Goal: Task Accomplishment & Management: Use online tool/utility

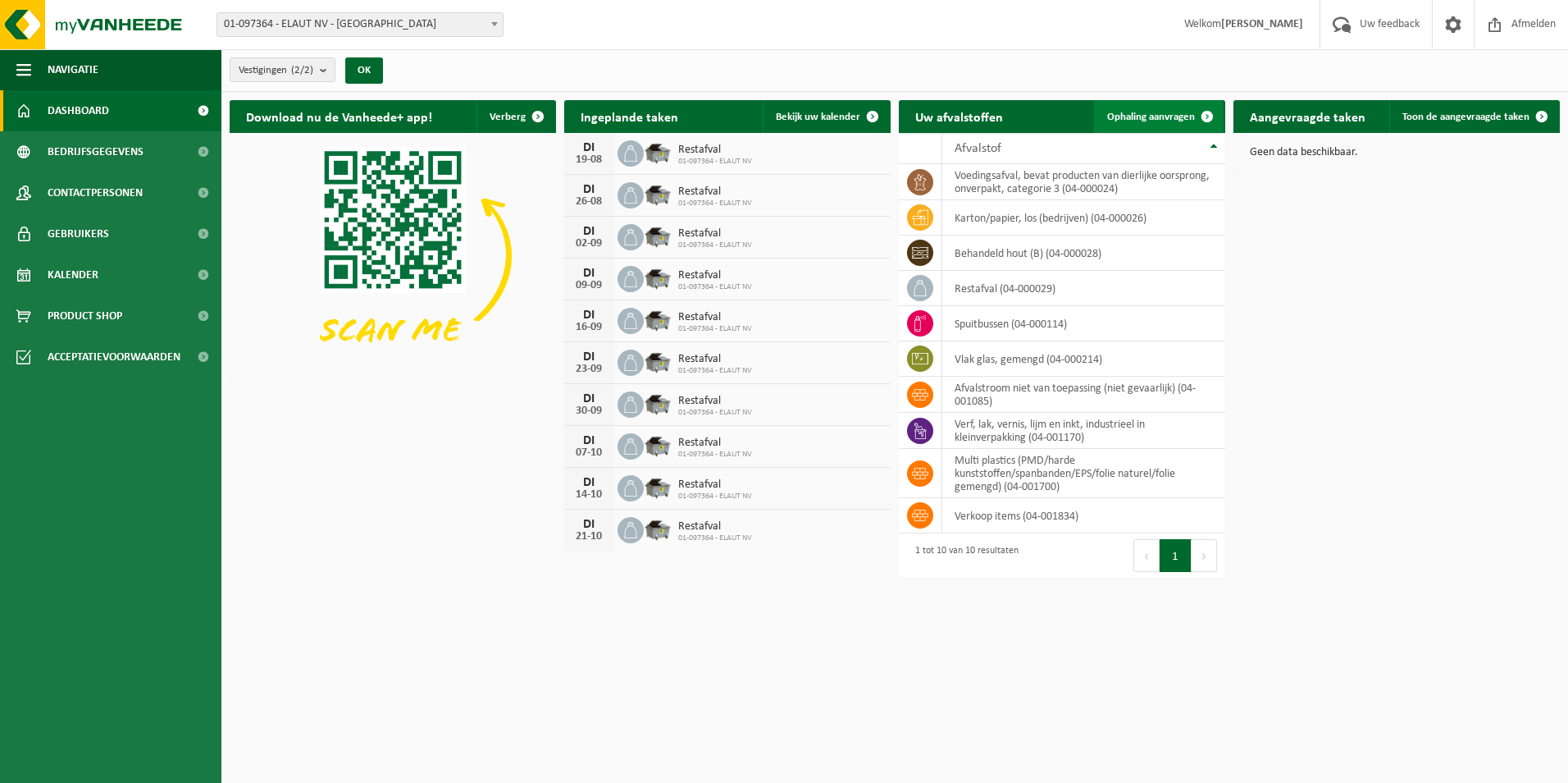
click at [1175, 109] on link "Ophaling aanvragen" at bounding box center [1158, 116] width 130 height 33
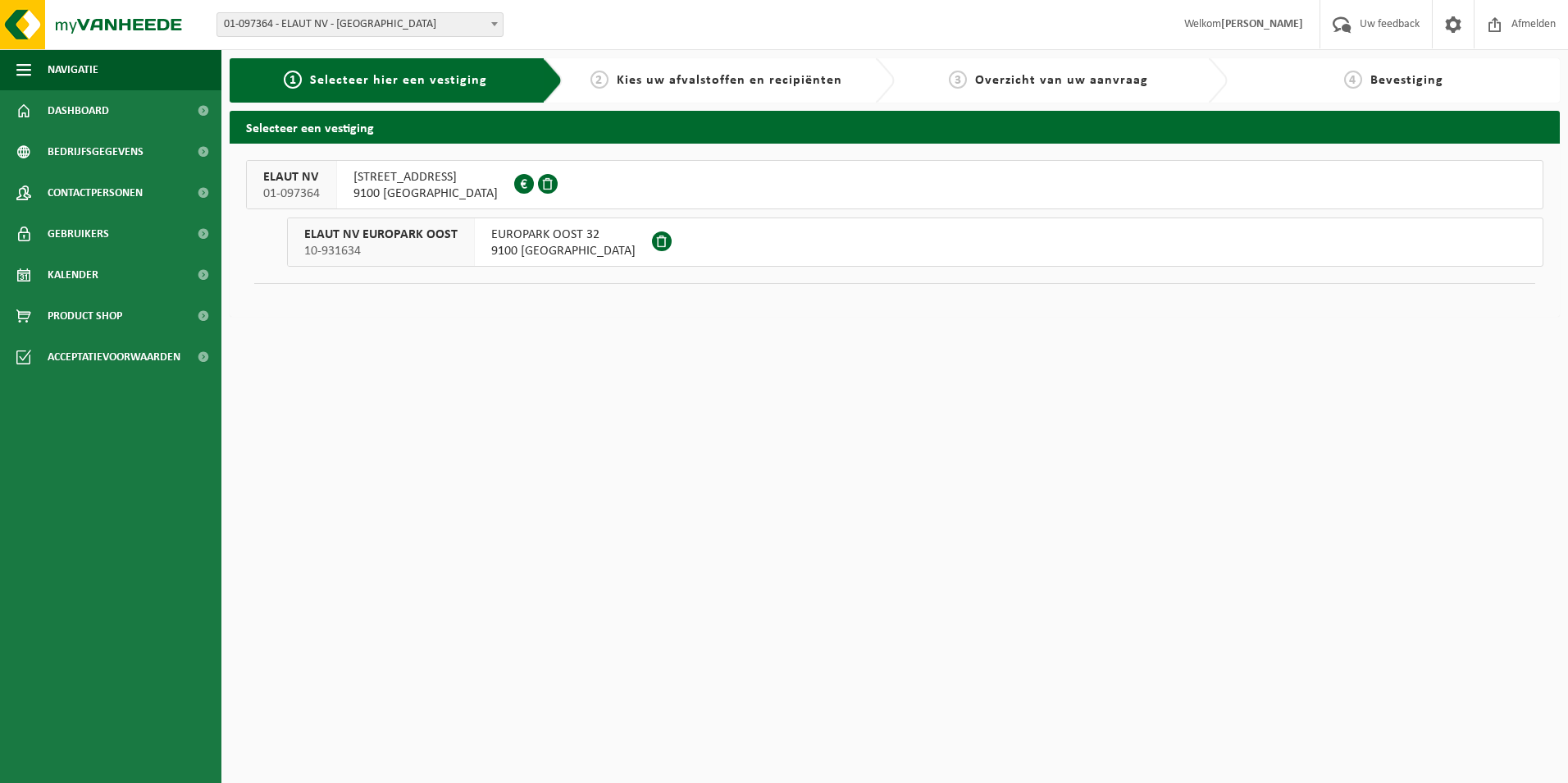
click at [397, 179] on span "PASSTRAAT 223" at bounding box center [425, 177] width 144 height 16
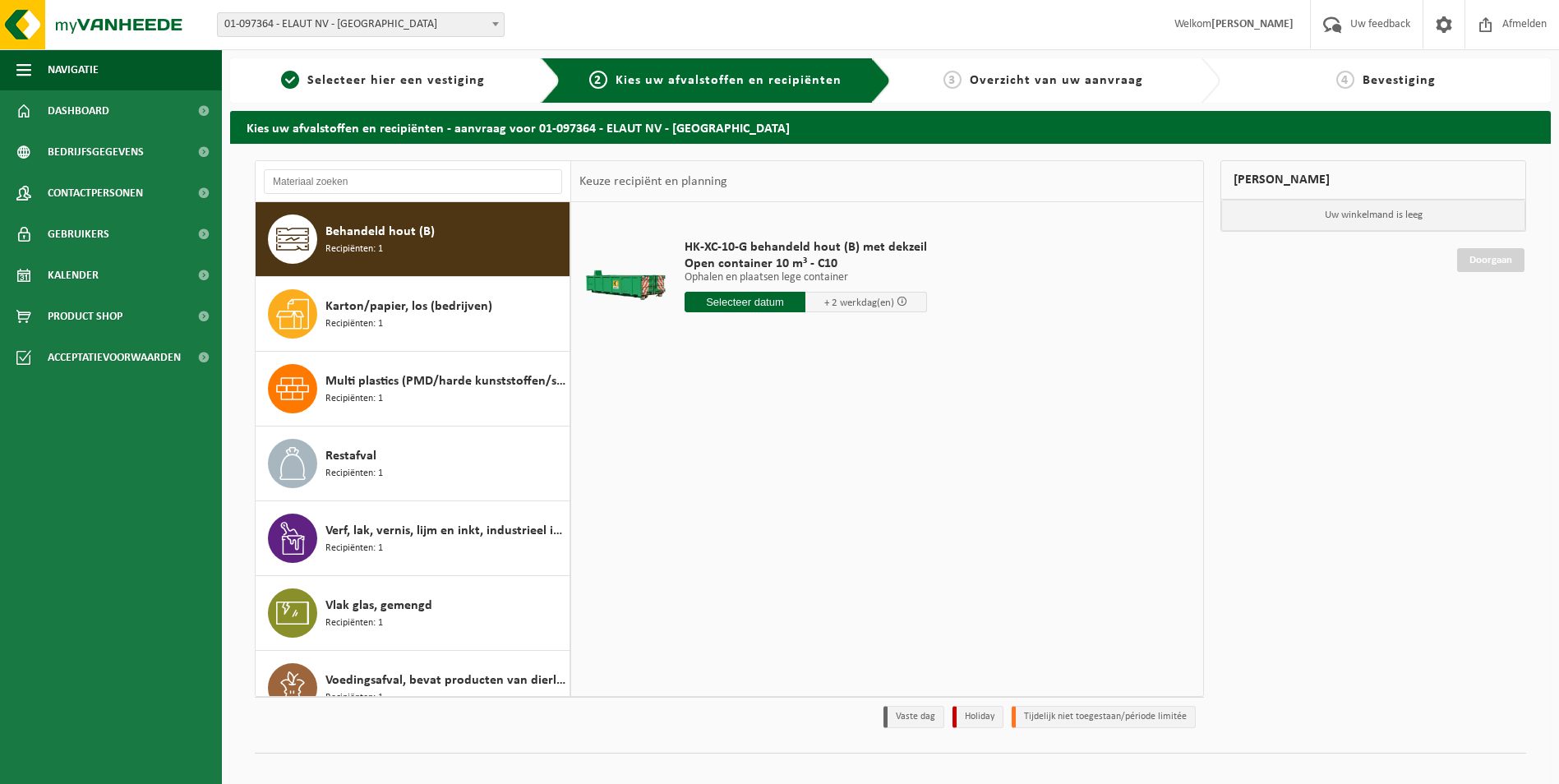
click at [757, 298] on input "text" at bounding box center [745, 302] width 122 height 21
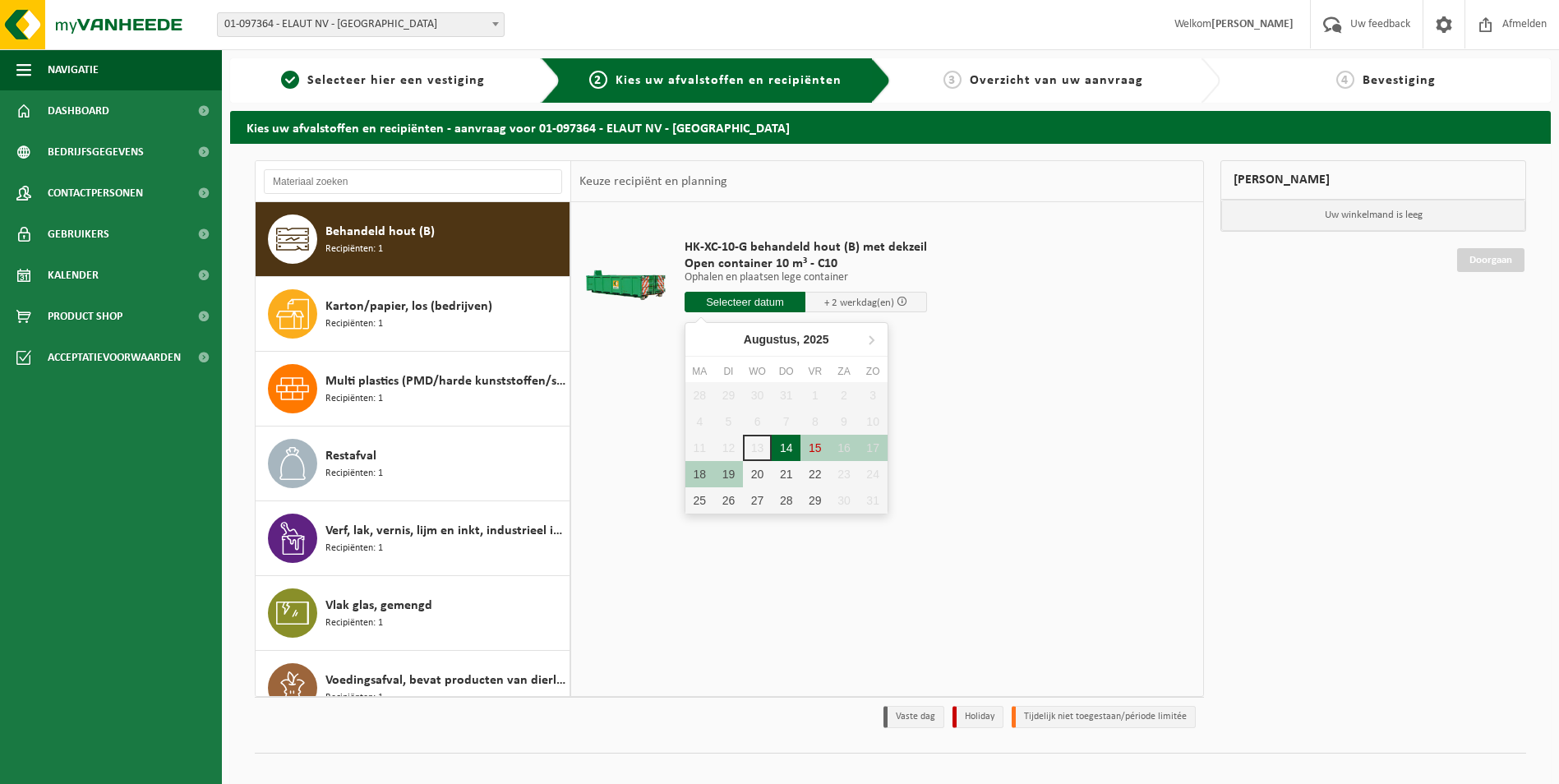
click at [790, 451] on div "14" at bounding box center [786, 447] width 29 height 26
type input "Van [DATE]"
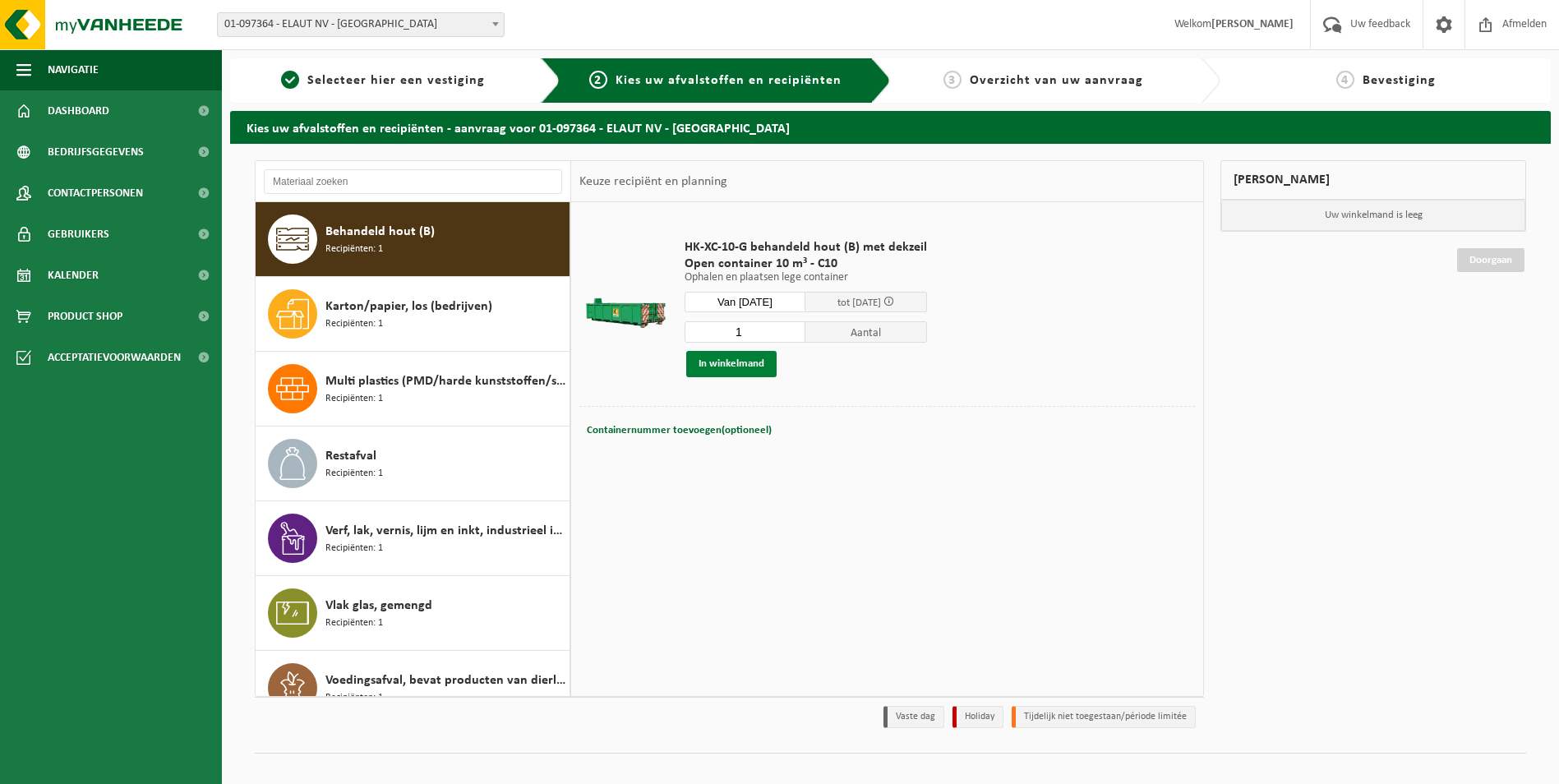
click at [727, 358] on button "In winkelmand" at bounding box center [730, 363] width 90 height 26
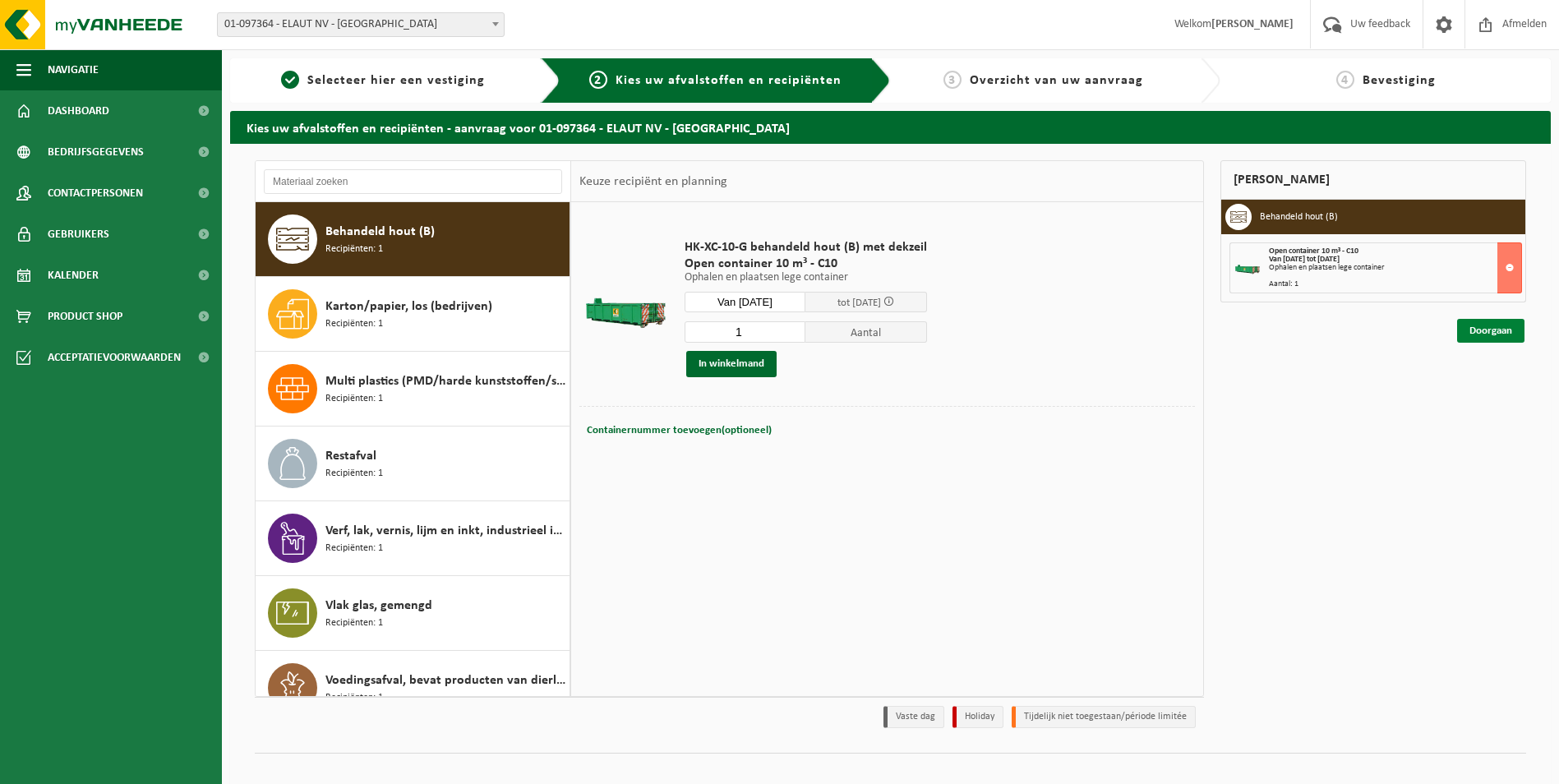
click at [1496, 330] on link "Doorgaan" at bounding box center [1490, 331] width 67 height 24
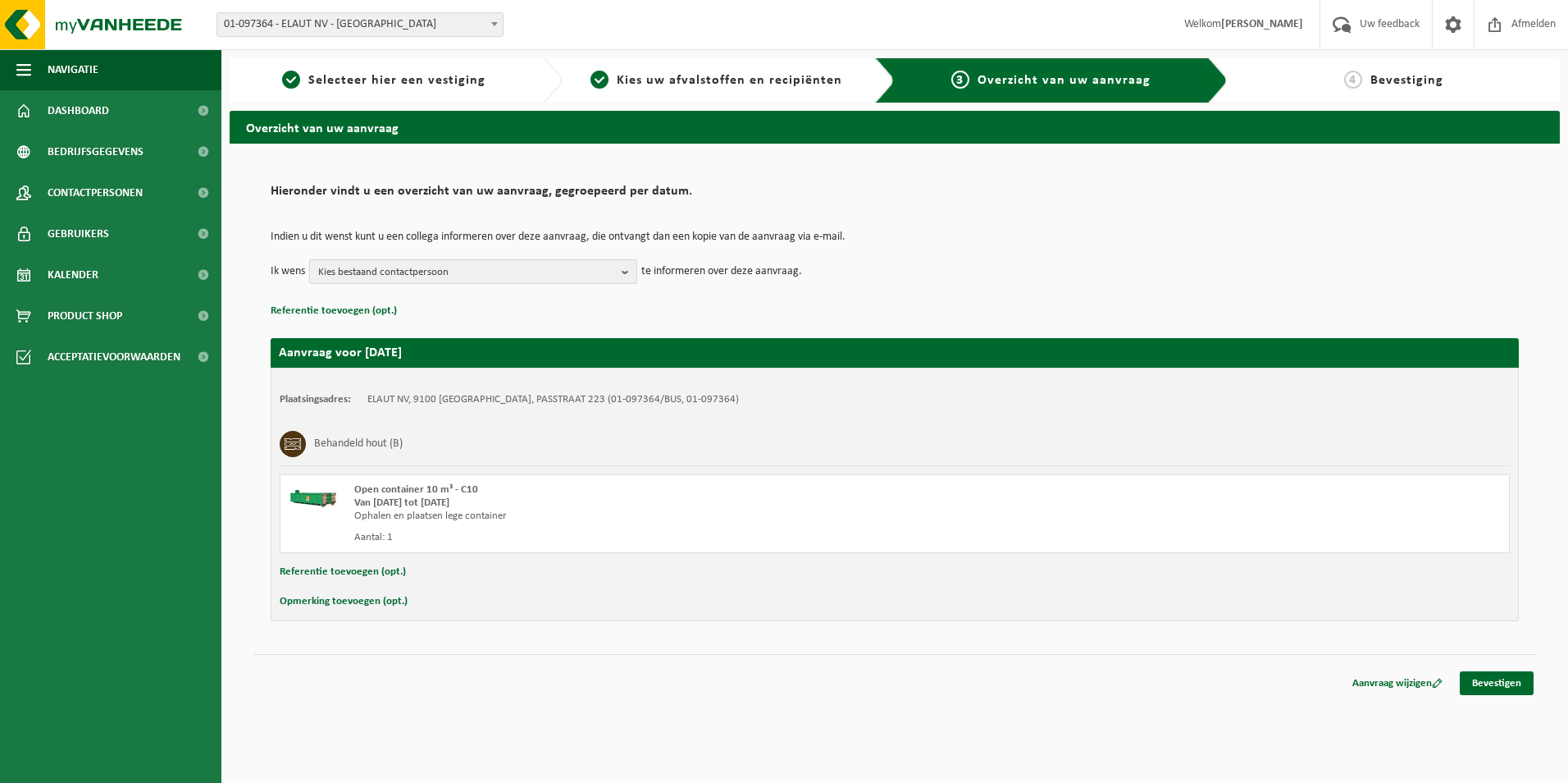
click at [628, 270] on b "button" at bounding box center [628, 271] width 15 height 23
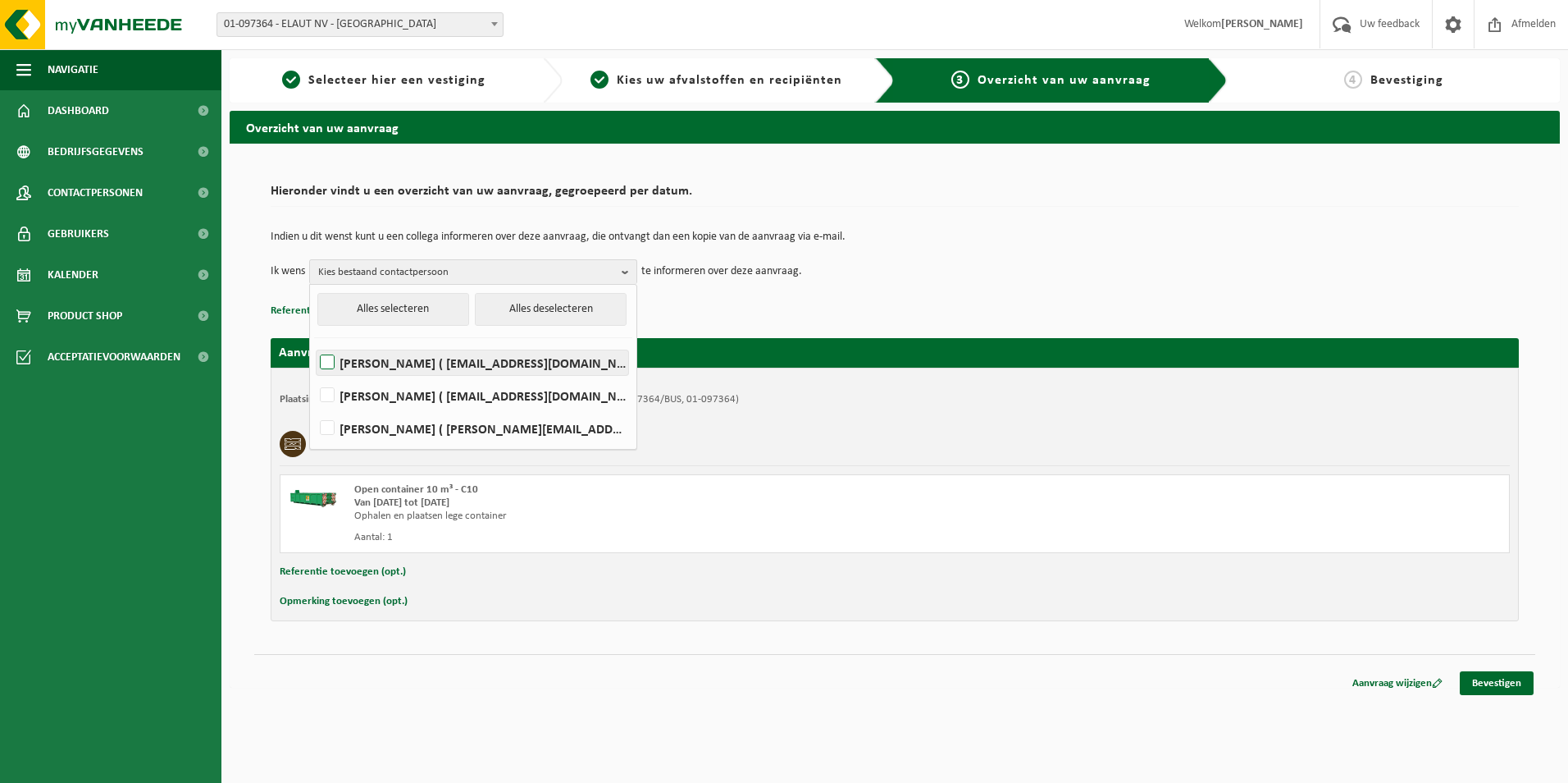
click at [328, 357] on label "Rony Schobyn ( rony.schobyn@elaut.be )" at bounding box center [472, 362] width 312 height 24
click at [314, 342] on input "Rony Schobyn ( rony.schobyn@elaut.be )" at bounding box center [313, 341] width 1 height 1
checkbox input "true"
click at [1502, 679] on link "Bevestigen" at bounding box center [1496, 683] width 73 height 24
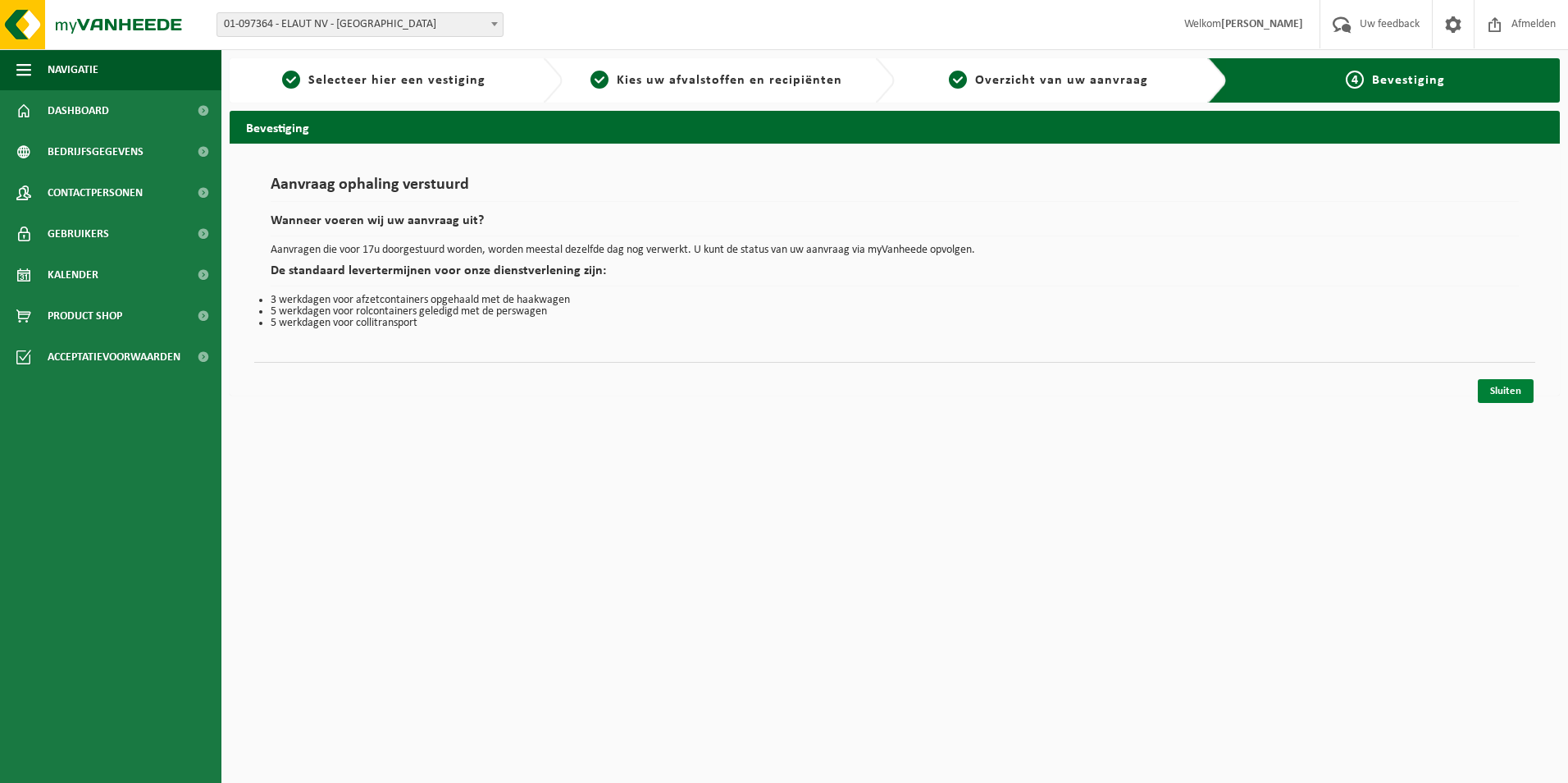
click at [1499, 387] on link "Sluiten" at bounding box center [1505, 391] width 55 height 24
